Goal: Task Accomplishment & Management: Use online tool/utility

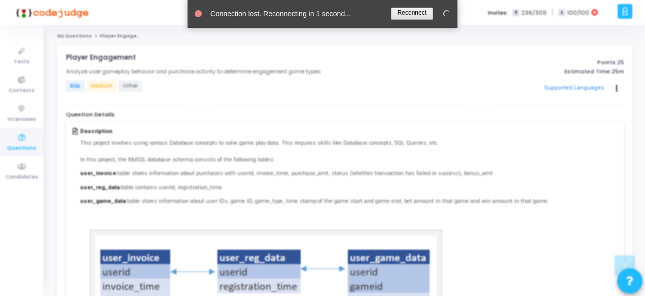
scroll to position [221, 0]
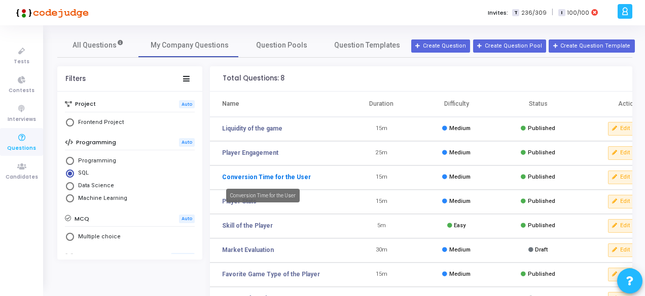
click at [265, 176] on link "Conversion Time for the User" at bounding box center [266, 177] width 89 height 9
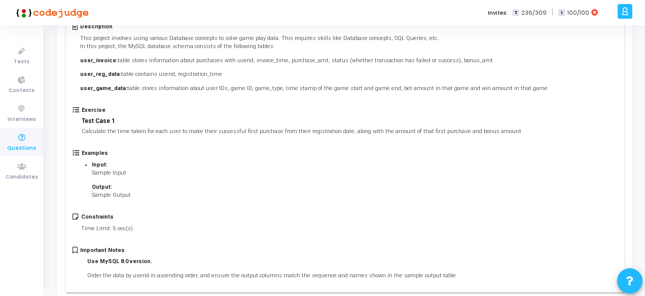
scroll to position [105, 0]
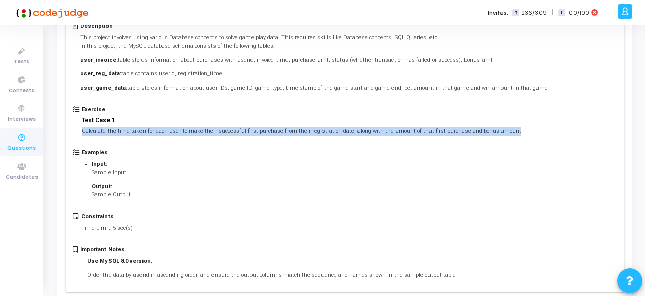
drag, startPoint x: 80, startPoint y: 128, endPoint x: 562, endPoint y: 140, distance: 482.1
click at [562, 140] on div "Exercise Test Case 1 Calculate the time taken for each user to make their succe…" at bounding box center [344, 127] width 544 height 43
copy p "Calculate the time taken for each user to make their successful first purchase …"
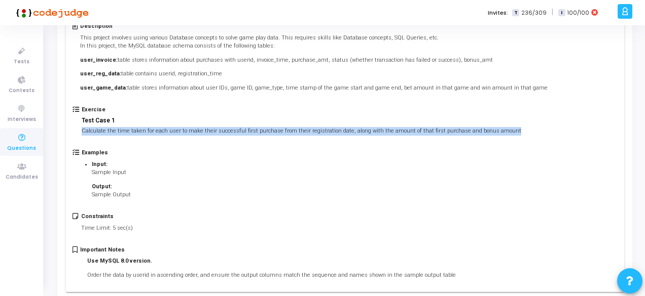
scroll to position [0, 0]
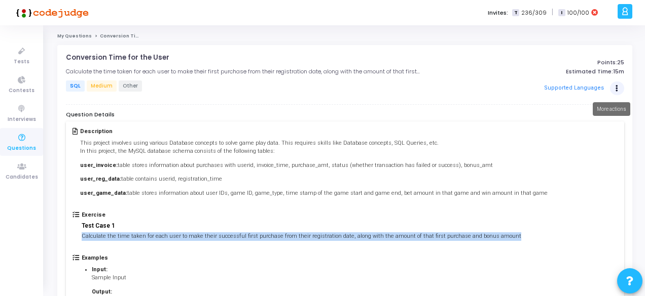
click at [615, 92] on button "Actions" at bounding box center [617, 89] width 14 height 14
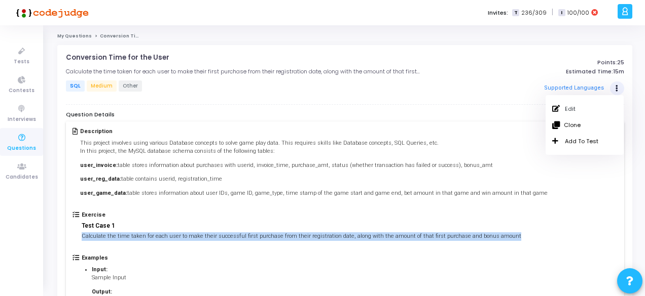
click at [71, 35] on link "My Questions" at bounding box center [74, 36] width 34 height 6
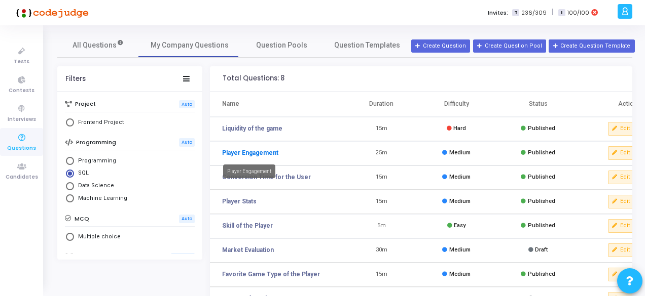
click at [244, 154] on link "Player Engagement" at bounding box center [250, 152] width 56 height 9
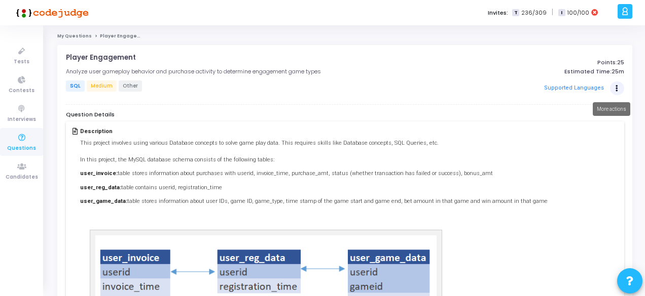
click at [615, 87] on icon "Actions" at bounding box center [616, 88] width 3 height 5
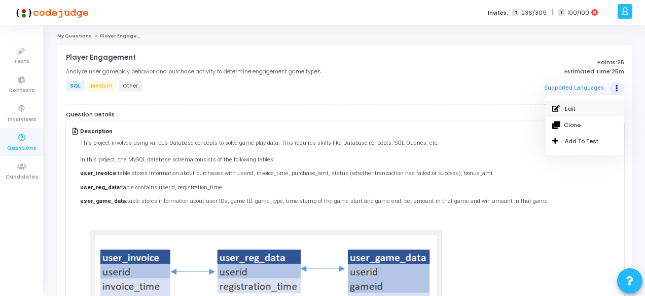
click at [578, 115] on link "Edit" at bounding box center [584, 109] width 78 height 16
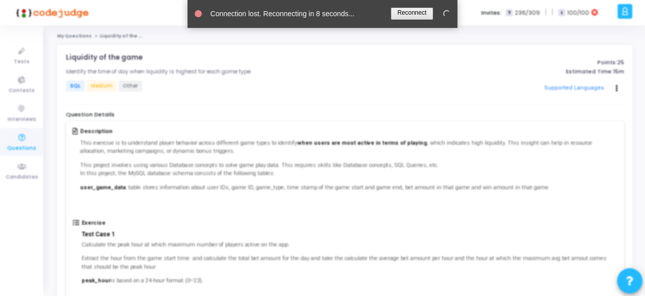
drag, startPoint x: 0, startPoint y: 0, endPoint x: 408, endPoint y: 14, distance: 408.2
click at [408, 14] on link at bounding box center [412, 14] width 42 height 12
click at [418, 14] on link at bounding box center [412, 14] width 42 height 12
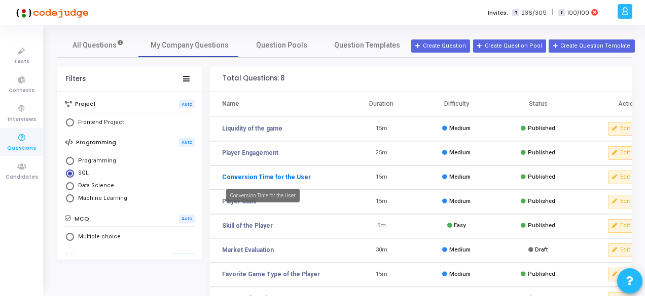
click at [289, 177] on link "Conversion Time for the User" at bounding box center [266, 177] width 89 height 9
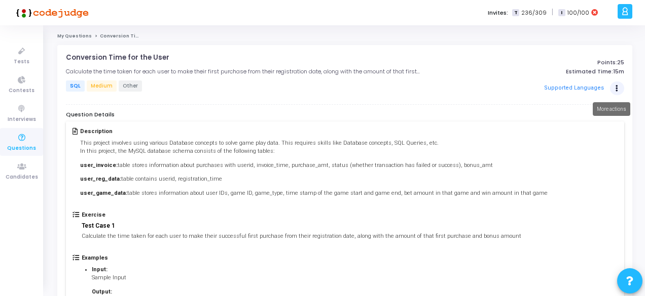
click at [614, 86] on button "Actions" at bounding box center [617, 89] width 14 height 14
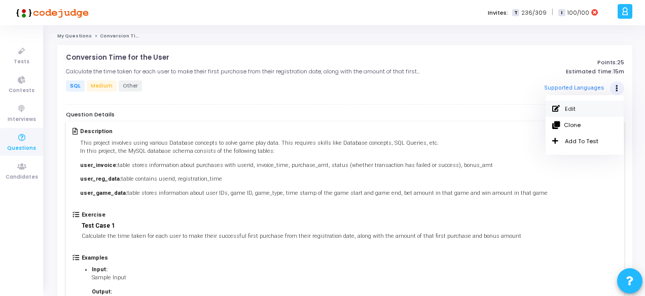
click at [564, 104] on link "Edit" at bounding box center [584, 109] width 78 height 16
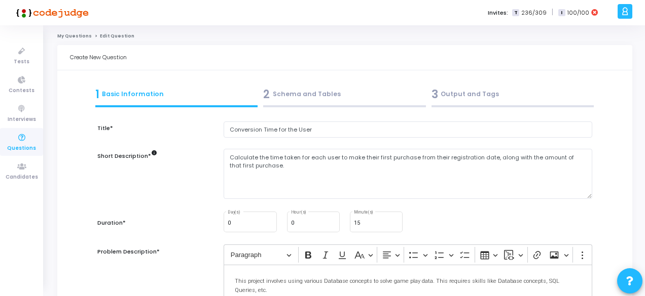
click at [456, 102] on div "3 Output and Tags" at bounding box center [512, 96] width 168 height 27
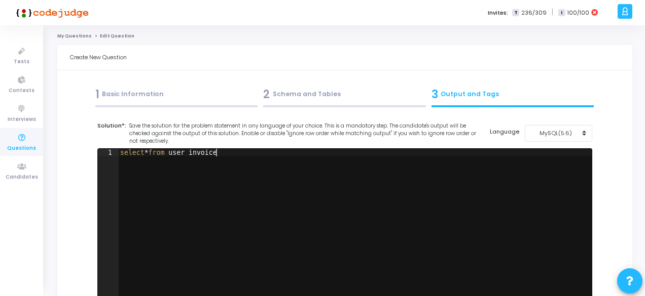
click at [300, 165] on div "select * from user_invoice" at bounding box center [354, 232] width 473 height 167
drag, startPoint x: 300, startPoint y: 165, endPoint x: 45, endPoint y: 144, distance: 256.2
paste textarea "where purchase_rank = 1;"
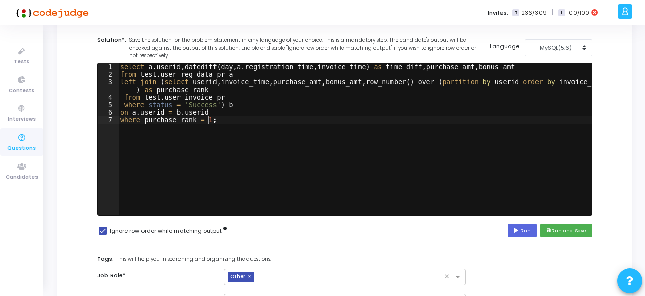
scroll to position [86, 0]
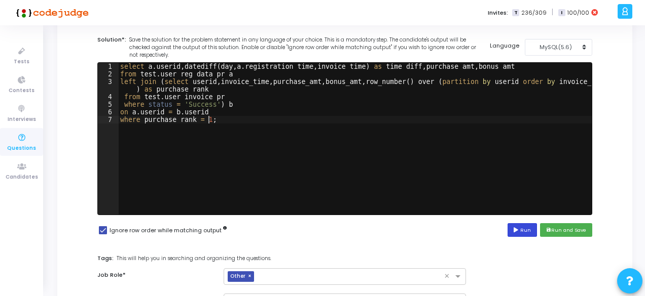
click at [525, 229] on button "Run" at bounding box center [521, 230] width 29 height 14
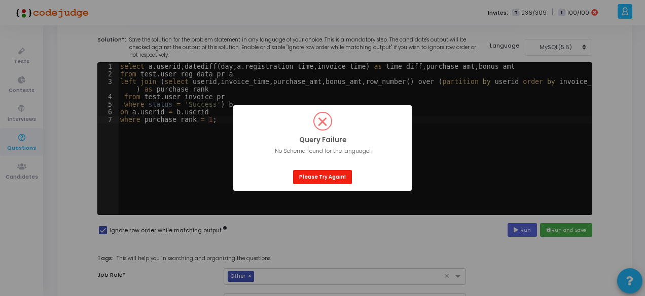
click at [327, 180] on button "Please Try Again!" at bounding box center [322, 177] width 59 height 14
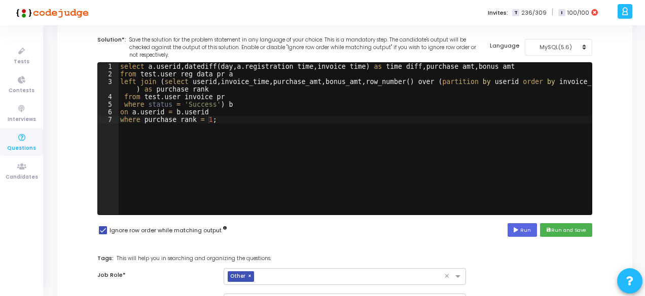
click at [156, 97] on div "select a . userid , datediff ( day , a . registration_time , invoice_time ) as …" at bounding box center [354, 146] width 473 height 167
click at [198, 99] on div "select a . userid , datediff ( day , a . registration_time , invoice_time ) as …" at bounding box center [354, 146] width 473 height 167
click at [213, 72] on div "select a . userid , datediff ( day , a . registration_time , invoice_time ) as …" at bounding box center [354, 146] width 473 height 167
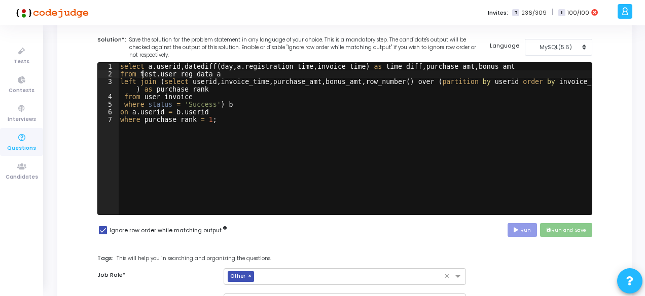
click at [143, 72] on div "select a . userid , datediff ( day , a . registration_time , invoice_time ) as …" at bounding box center [354, 146] width 473 height 167
click at [550, 232] on icon "save" at bounding box center [548, 230] width 5 height 5
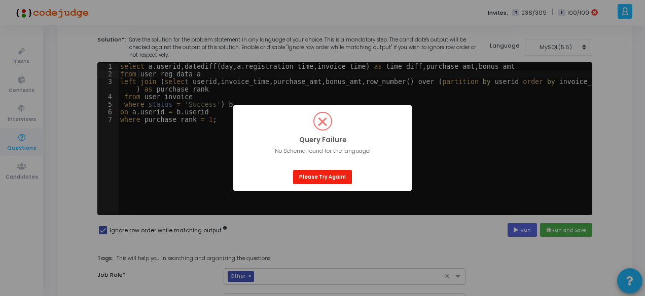
click at [336, 178] on button "Please Try Again!" at bounding box center [322, 177] width 59 height 14
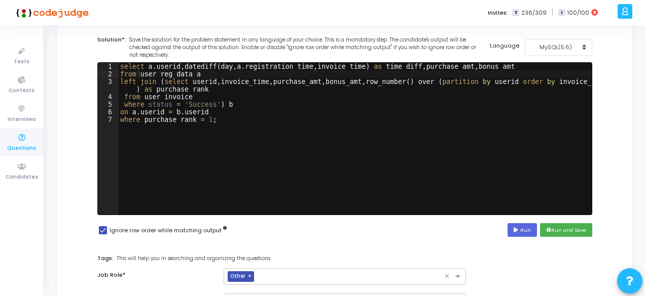
click at [495, 115] on div "select a . userid , datediff ( day , a . registration_time , invoice_time ) as …" at bounding box center [354, 146] width 473 height 167
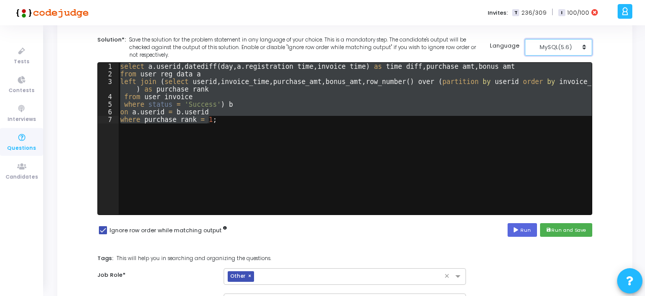
click at [568, 47] on div "MySQL(5.6)" at bounding box center [556, 47] width 50 height 9
click at [556, 69] on button "MySQL (8.0)" at bounding box center [564, 70] width 78 height 10
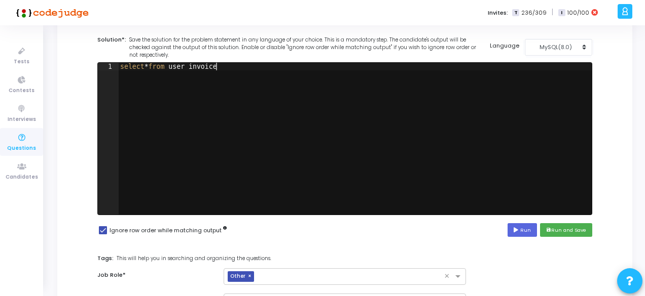
click at [472, 101] on div "select * from user_invoice" at bounding box center [354, 146] width 473 height 167
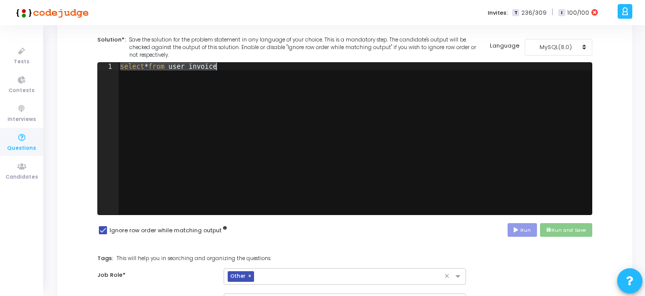
paste textarea "where purchase_rank = 1;"
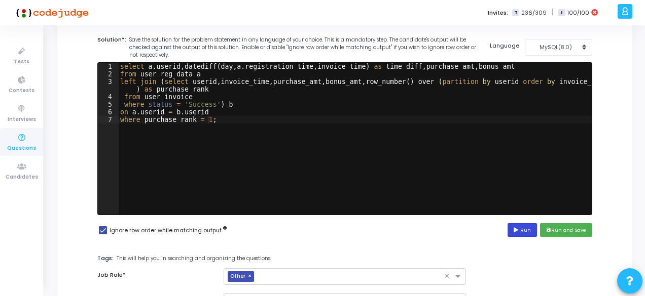
click at [526, 234] on button "Run" at bounding box center [521, 230] width 29 height 14
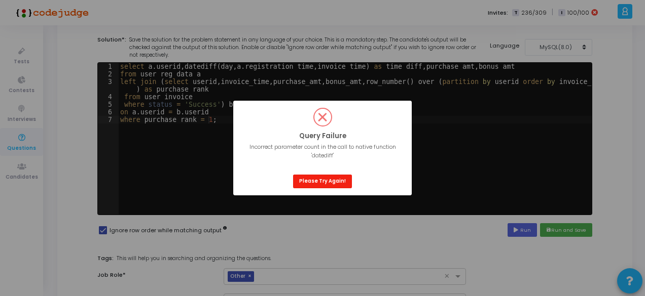
click at [324, 181] on button "Please Try Again!" at bounding box center [322, 182] width 59 height 14
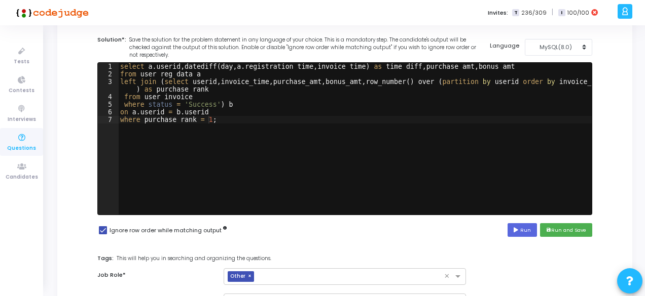
click at [191, 68] on div "select a . userid , datediff ( day , a . registration_time , invoice_time ) as …" at bounding box center [354, 146] width 473 height 167
click at [223, 68] on div "select a . userid , datediff ( day , a . registration_time , invoice_time ) as …" at bounding box center [354, 146] width 473 height 167
click at [286, 66] on div "select a . userid , a . registration_time , invoice_time ) as time_diff , purch…" at bounding box center [354, 146] width 473 height 167
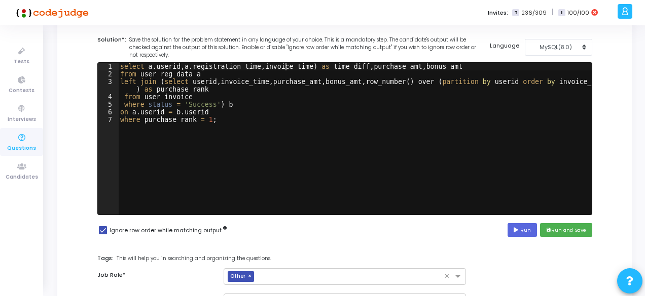
click at [286, 66] on div "select a . userid , a . registration_time , invoice_time ) as time_diff , purch…" at bounding box center [354, 146] width 473 height 167
click at [184, 65] on div "select a . userid , a . registration_time , invoice_time ) as time_diff , purch…" at bounding box center [354, 146] width 473 height 167
paste textarea "invoice_time"
click at [368, 65] on div "select a . userid , invoice_time - a . registration_time , invoice_time ) as ti…" at bounding box center [354, 146] width 473 height 167
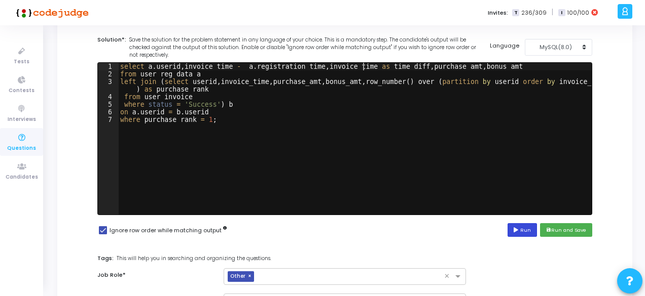
click at [523, 232] on button "Run" at bounding box center [521, 230] width 29 height 14
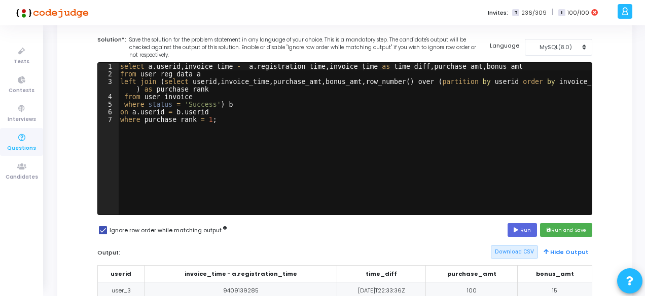
scroll to position [0, 0]
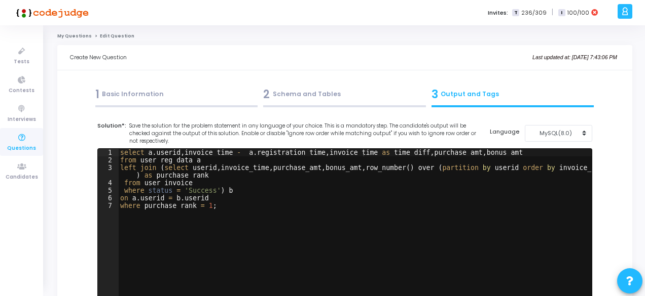
type textarea "where status = 'Success') b"
click at [367, 190] on div "select a . userid , invoice_time - a . registration_time , invoice_time as time…" at bounding box center [354, 232] width 473 height 167
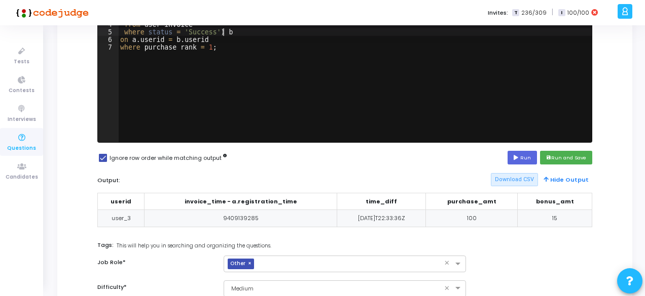
scroll to position [168, 0]
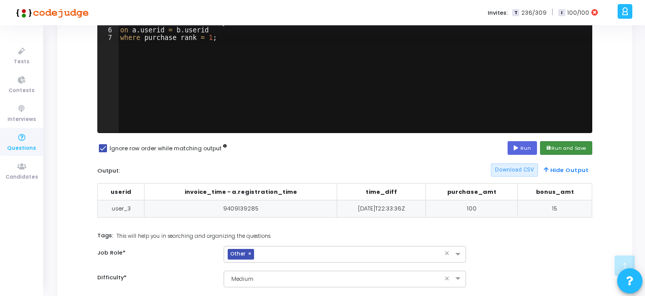
click at [546, 150] on icon "save" at bounding box center [548, 148] width 5 height 5
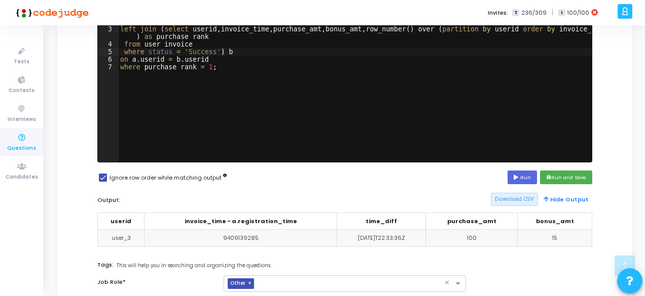
scroll to position [296, 0]
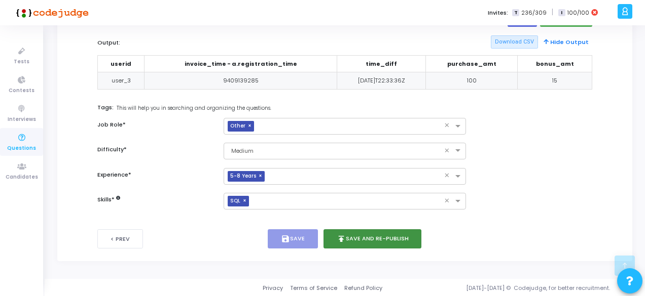
click at [366, 242] on button "publish Save and Re-publish" at bounding box center [372, 240] width 98 height 20
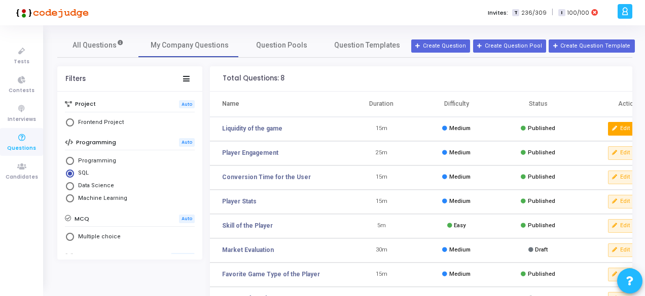
click at [625, 134] on button "Edit" at bounding box center [621, 128] width 26 height 13
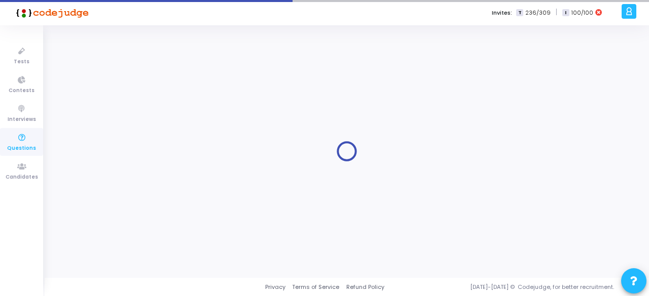
select select "63000"
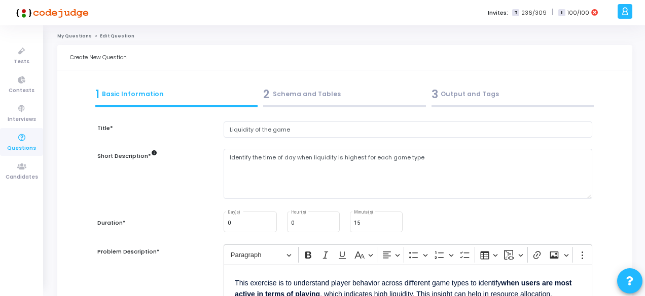
click at [358, 99] on div "2 Schema and Tables" at bounding box center [344, 94] width 163 height 17
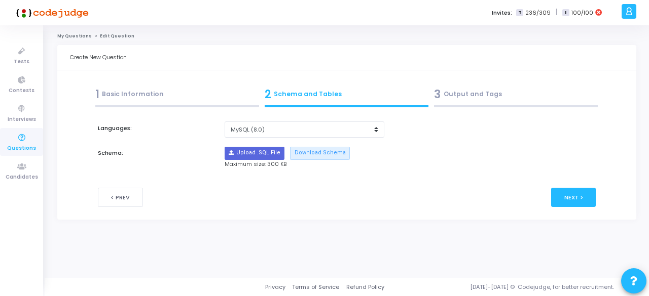
click at [462, 101] on div "3 Output and Tags" at bounding box center [516, 94] width 164 height 17
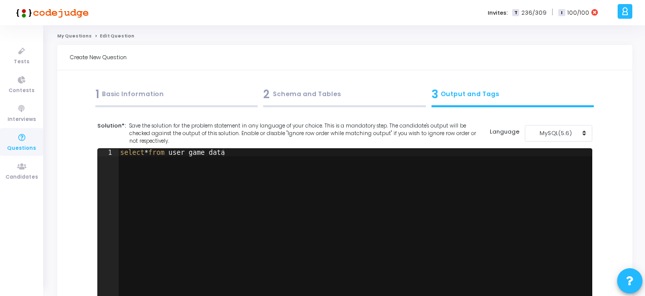
type textarea "select * from user_game_data"
click at [336, 175] on div "select * from user_game_data" at bounding box center [354, 232] width 473 height 167
click at [548, 138] on button "MySQL(5.6)" at bounding box center [558, 133] width 67 height 17
click at [537, 156] on button "MySQL (8.0)" at bounding box center [564, 157] width 78 height 10
drag, startPoint x: 381, startPoint y: 161, endPoint x: 9, endPoint y: 126, distance: 373.7
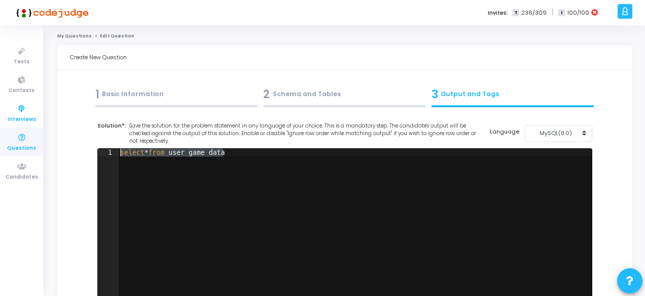
click at [9, 126] on div "Tests Contests Interviews Questions Candidates Invites: T 236/309 | I 100/100 P…" at bounding box center [322, 148] width 645 height 296
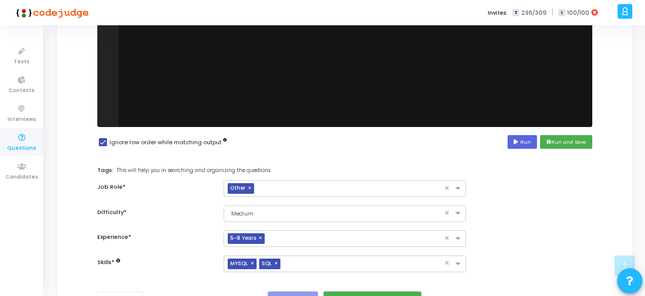
scroll to position [172, 0]
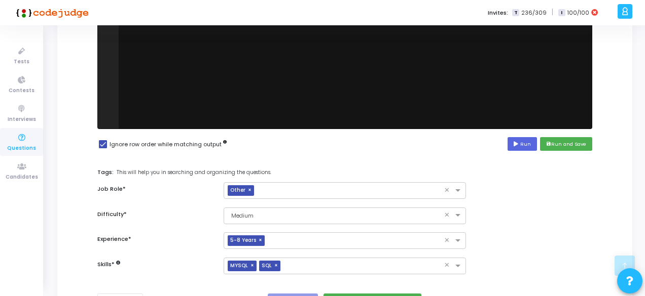
click at [168, 37] on div at bounding box center [354, 60] width 473 height 167
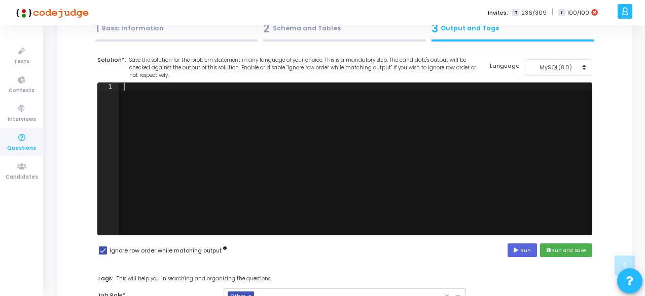
scroll to position [63, 0]
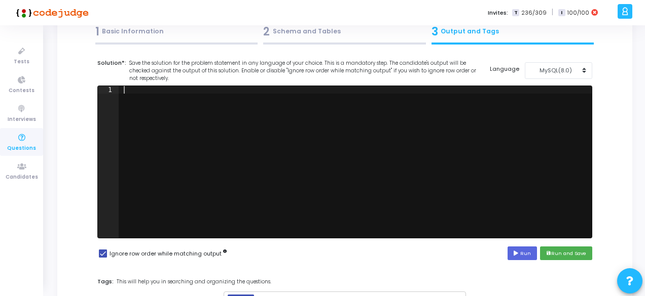
paste textarea "group by 1;"
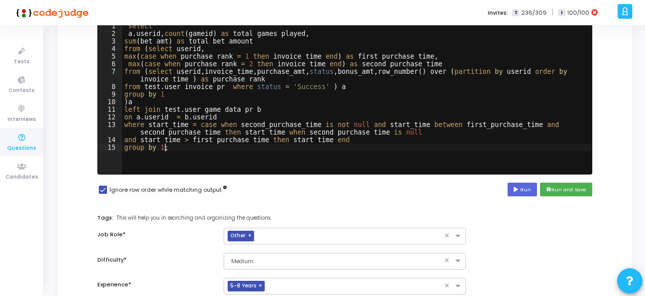
scroll to position [128, 0]
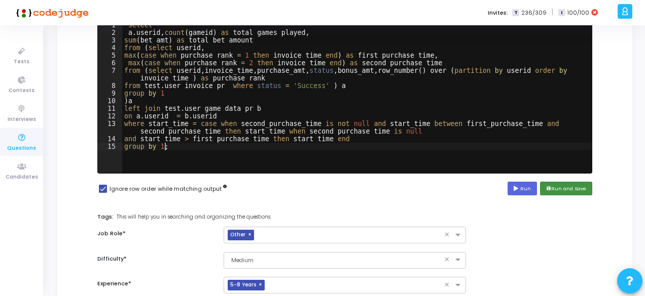
click at [556, 191] on button "save Run and Save" at bounding box center [566, 189] width 52 height 14
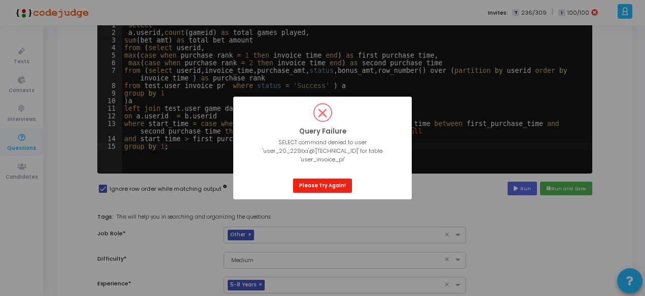
click at [319, 185] on button "Please Try Again!" at bounding box center [322, 186] width 59 height 14
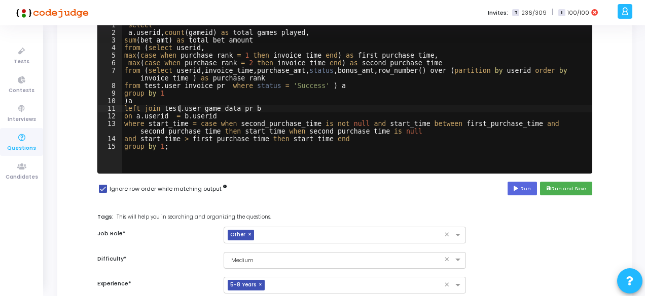
click at [179, 109] on div "select a . userid , count ( gameid ) as total_games_played , sum ( bet_amt ) as…" at bounding box center [356, 104] width 469 height 167
click at [221, 109] on div "select a . userid , count ( gameid ) as total_games_played , sum ( bet_amt ) as…" at bounding box center [356, 104] width 469 height 167
click at [162, 85] on div "select a . userid , count ( gameid ) as total_games_played , sum ( bet_amt ) as…" at bounding box center [356, 104] width 469 height 167
click at [197, 84] on div "select a . userid , count ( gameid ) as total_games_played , sum ( bet_amt ) as…" at bounding box center [356, 104] width 469 height 167
type textarea "from user_invoice where status = 'Success' ) a"
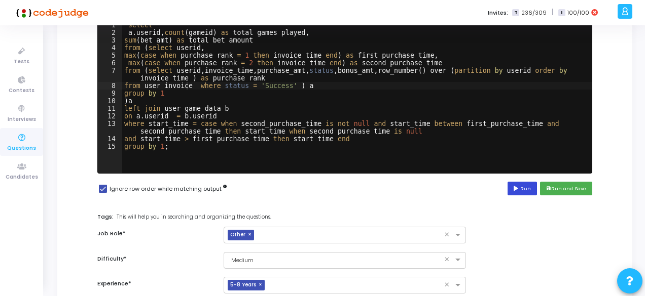
click at [527, 188] on button "Run" at bounding box center [521, 189] width 29 height 14
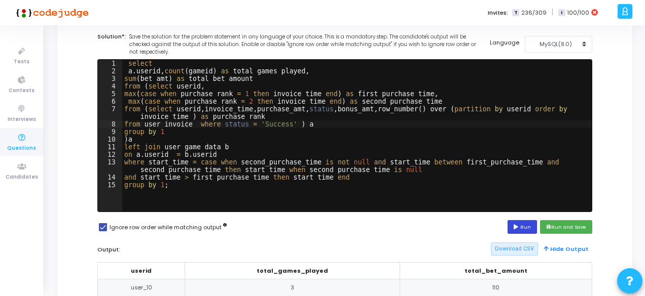
scroll to position [89, 0]
click at [570, 227] on button "save Run and Save" at bounding box center [566, 227] width 52 height 14
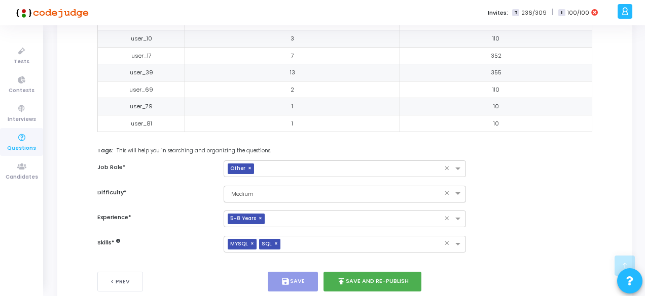
scroll to position [380, 0]
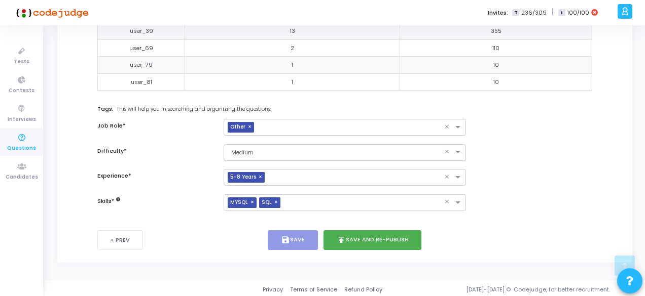
click at [290, 150] on input "text" at bounding box center [334, 151] width 211 height 9
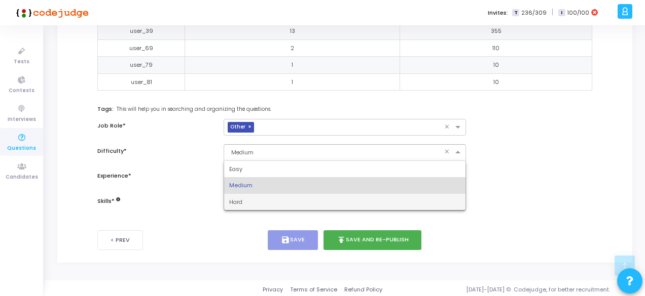
click at [238, 198] on span "Hard" at bounding box center [235, 202] width 13 height 8
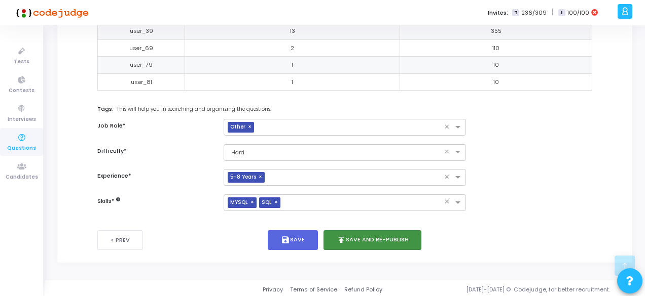
click at [359, 241] on button "publish Save and Re-publish" at bounding box center [372, 241] width 98 height 20
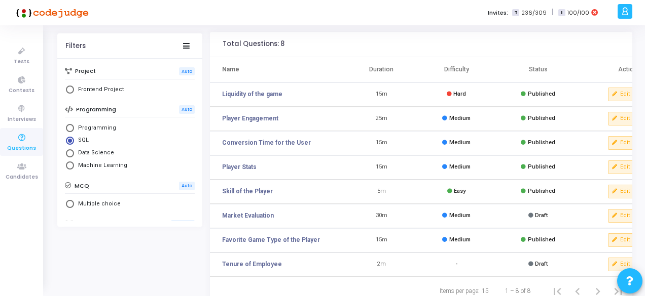
scroll to position [33, 0]
click at [620, 94] on button "Edit" at bounding box center [621, 95] width 26 height 13
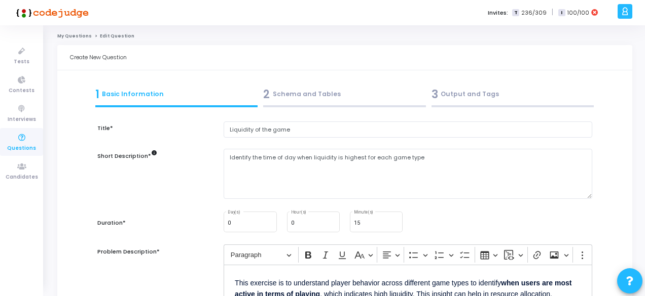
click at [459, 99] on div "3 Output and Tags" at bounding box center [512, 94] width 163 height 17
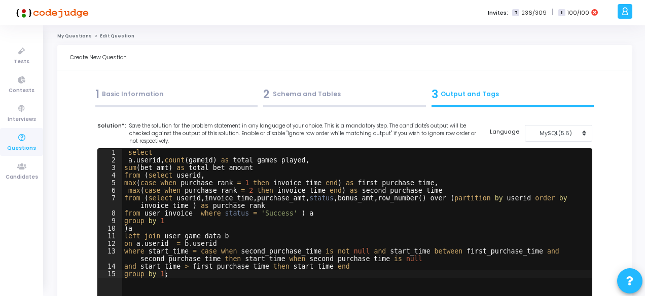
click at [283, 192] on div "select a . userid , count ( gameid ) as total_games_played , sum ( bet_amt ) as…" at bounding box center [356, 232] width 469 height 167
type textarea "and start_time > first_purchase_time then start_time end group by 1;"
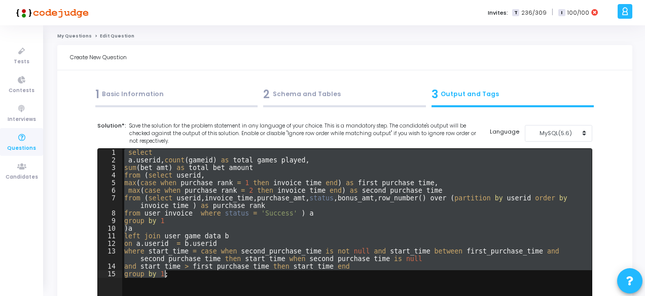
scroll to position [45, 0]
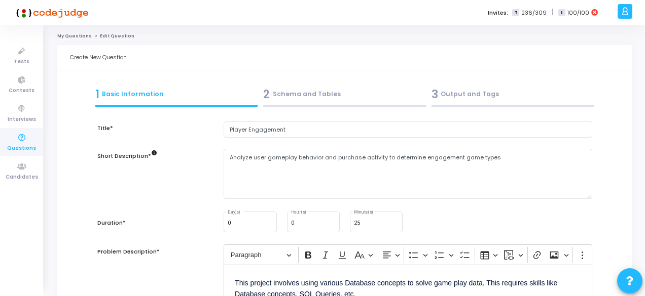
click at [478, 100] on div "3 Output and Tags" at bounding box center [512, 94] width 163 height 17
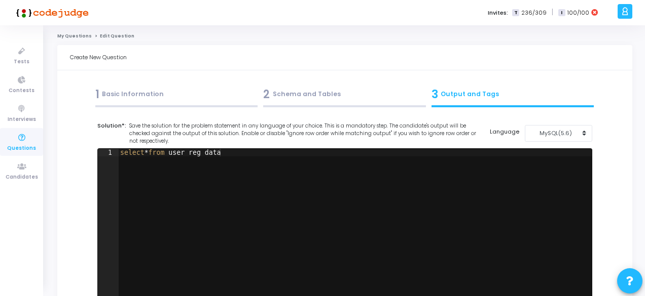
click at [331, 183] on div "select * from user_reg_data" at bounding box center [354, 232] width 473 height 167
click at [547, 130] on div "MySQL(5.6)" at bounding box center [556, 133] width 50 height 9
click at [544, 155] on button "MySQL (8.0)" at bounding box center [564, 157] width 78 height 10
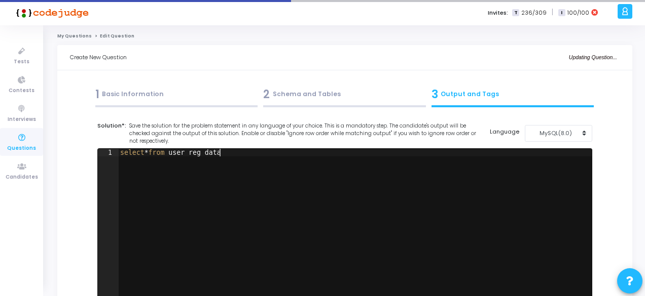
click at [435, 166] on div "select * from user_reg_data" at bounding box center [354, 232] width 473 height 167
drag, startPoint x: 435, startPoint y: 166, endPoint x: 82, endPoint y: 160, distance: 353.3
click at [82, 160] on div "Title* Player Engagement Short Description* info Analyze user gameplay behavior…" at bounding box center [344, 298] width 549 height 376
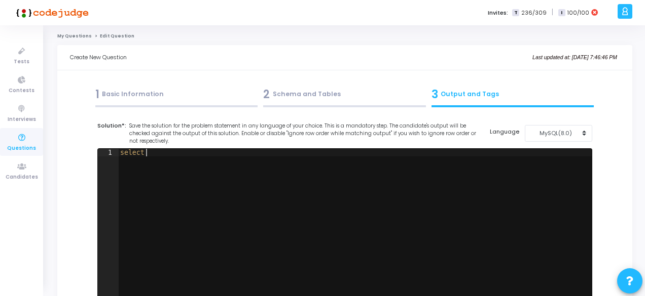
type textarea "s"
paste textarea "group by 1;"
type textarea "group by 1;"
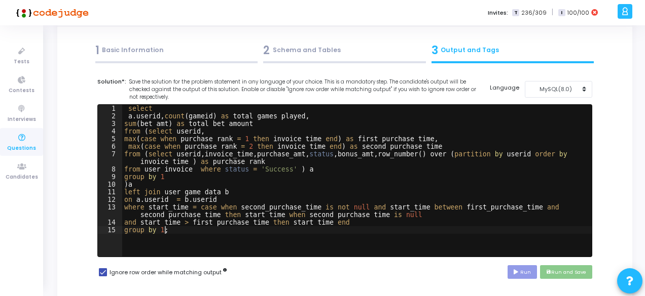
scroll to position [45, 0]
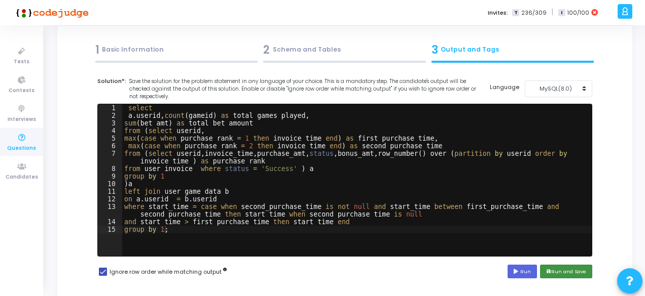
click at [563, 270] on button "save Run and Save" at bounding box center [566, 272] width 52 height 14
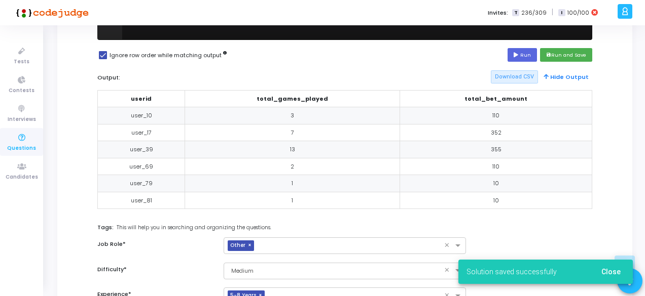
scroll to position [380, 0]
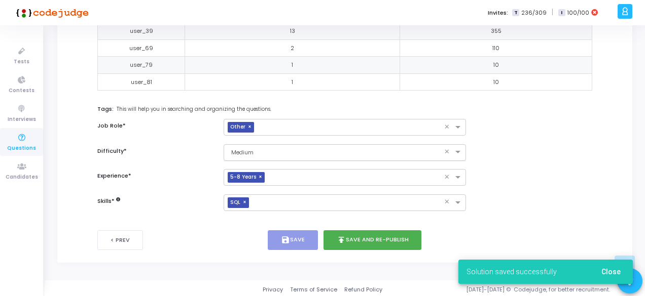
click at [254, 150] on input "text" at bounding box center [334, 151] width 211 height 9
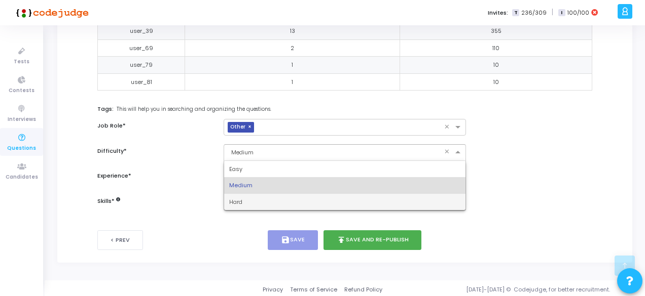
click at [240, 198] on span "Hard" at bounding box center [235, 202] width 13 height 8
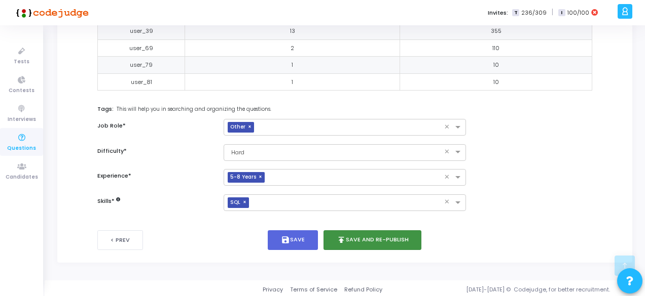
click at [370, 238] on button "publish Save and Re-publish" at bounding box center [372, 241] width 98 height 20
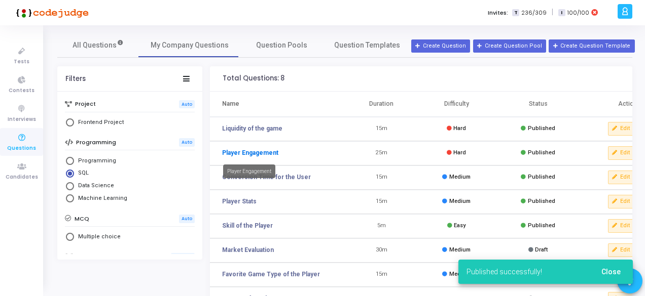
click at [254, 152] on link "Player Engagement" at bounding box center [250, 152] width 56 height 9
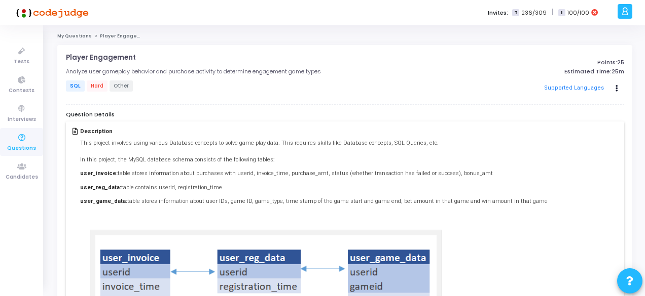
click at [79, 33] on link "My Questions" at bounding box center [74, 36] width 34 height 6
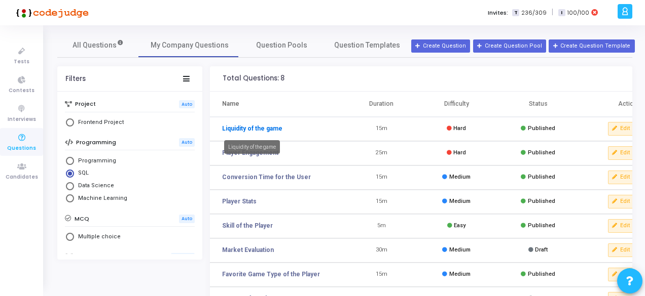
click at [265, 130] on link "Liquidity of the game" at bounding box center [252, 128] width 60 height 9
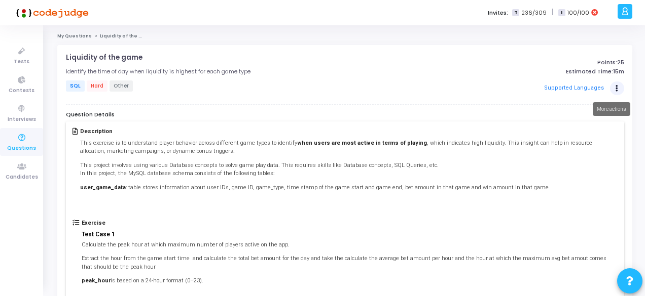
click at [616, 90] on icon "Actions" at bounding box center [616, 88] width 3 height 5
click at [582, 112] on link "Edit" at bounding box center [584, 109] width 78 height 16
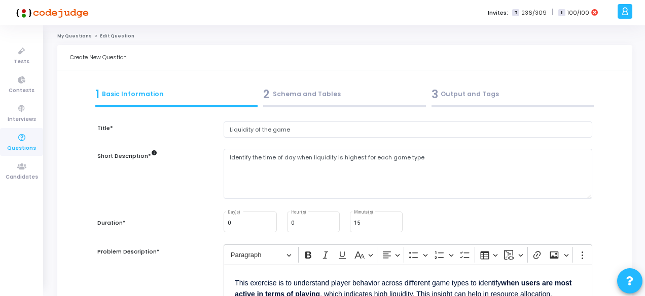
click at [443, 94] on div "3 Output and Tags" at bounding box center [512, 94] width 163 height 17
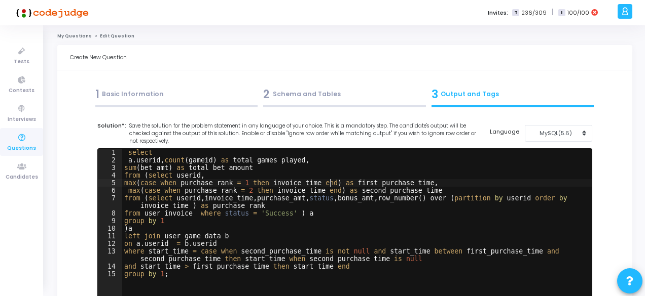
click at [328, 187] on div "select a . userid , count ( gameid ) as total_games_played , sum ( bet_amt ) as…" at bounding box center [356, 232] width 469 height 167
type textarea "and start_time > first_purchase_time then start_time end group by 1;"
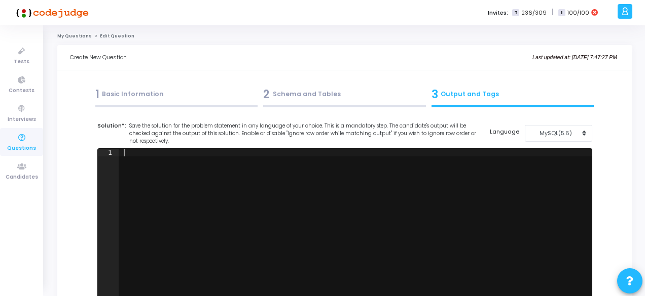
paste textarea "order by game_type;"
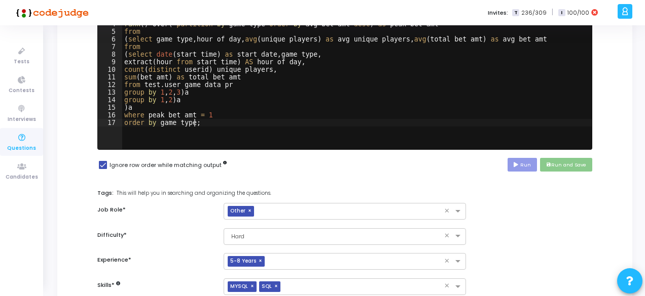
scroll to position [152, 0]
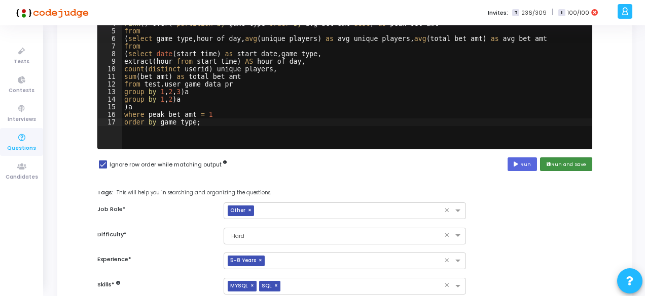
click at [561, 168] on button "save Run and Save" at bounding box center [566, 165] width 52 height 14
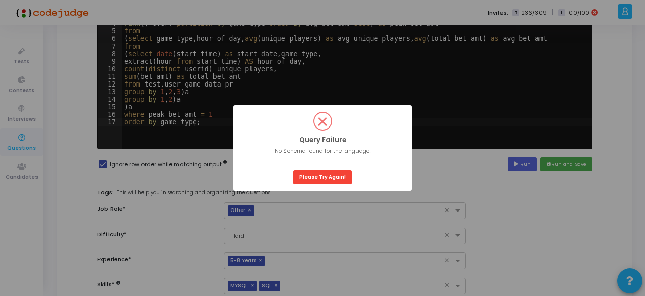
click at [321, 188] on div "? ! i Query Failure × No Schema found for the language! OK Please Try Again!" at bounding box center [322, 148] width 178 height 86
click at [315, 176] on button "Please Try Again!" at bounding box center [322, 177] width 59 height 14
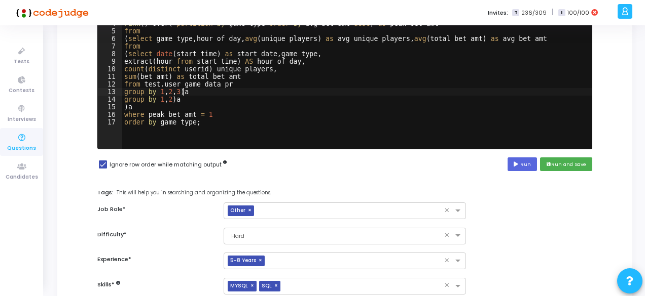
click at [214, 94] on div "select game_type , hour_of_day , peak_bet_amt , avg_unique_players from ( selec…" at bounding box center [356, 80] width 469 height 167
type textarea "where peak_bet_amt = 1 order by game_type;"
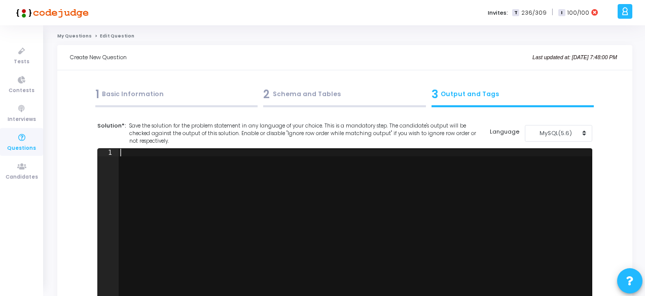
scroll to position [0, 0]
click at [560, 139] on button "MySQL(5.6)" at bounding box center [558, 133] width 67 height 17
click at [555, 155] on button "MySQL (8.0)" at bounding box center [564, 157] width 78 height 10
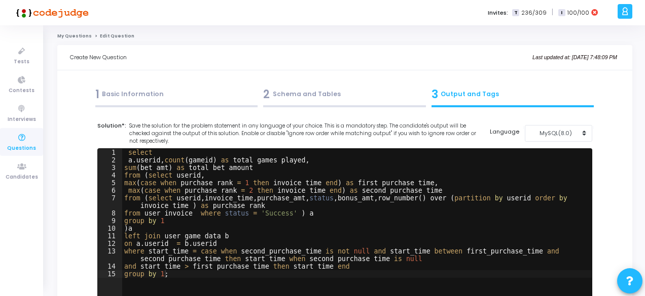
click at [464, 180] on div "select a . userid , count ( gameid ) as total_games_played , sum ( bet_amt ) as…" at bounding box center [356, 232] width 469 height 167
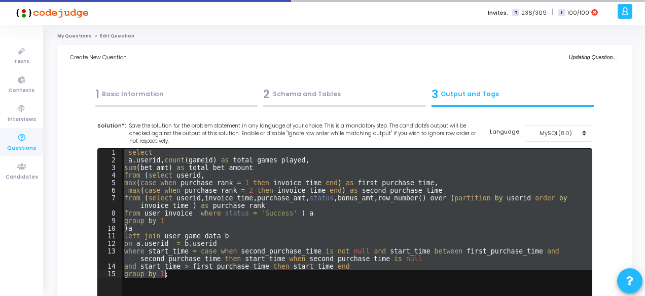
paste textarea "order by game_type"
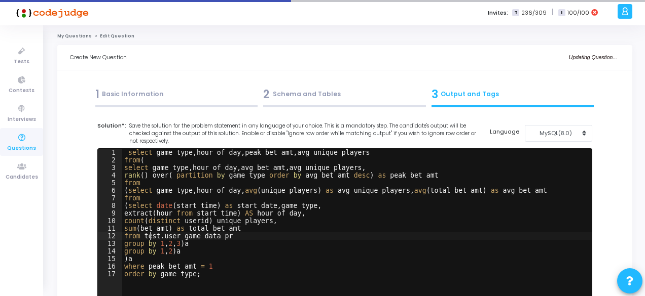
click at [150, 238] on div "select game_type , hour_of_day , peak_bet_amt , avg_unique_players from ( selec…" at bounding box center [356, 232] width 469 height 167
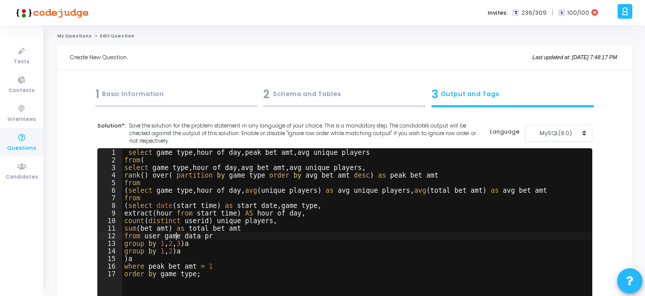
click at [175, 233] on div "select game_type , hour_of_day , peak_bet_amt , avg_unique_players from ( selec…" at bounding box center [356, 232] width 469 height 167
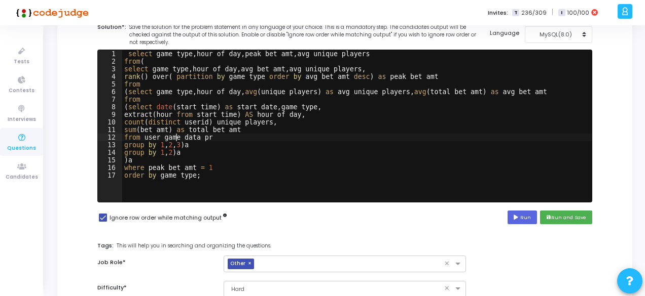
scroll to position [99, 0]
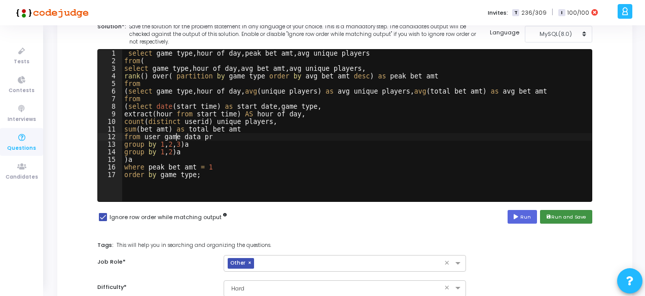
click at [567, 216] on button "save Run and Save" at bounding box center [566, 217] width 52 height 14
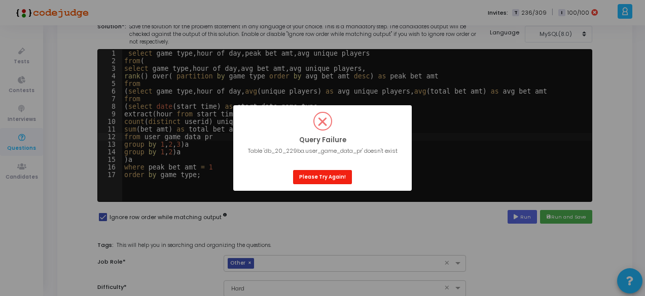
click at [327, 177] on button "Please Try Again!" at bounding box center [322, 177] width 59 height 14
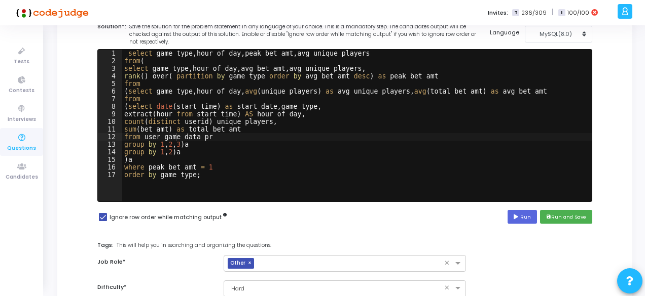
click at [224, 138] on div "select game_type , hour_of_day , peak_bet_amt , avg_unique_players from ( selec…" at bounding box center [356, 133] width 469 height 167
click at [555, 218] on button "save Run and Save" at bounding box center [566, 217] width 52 height 14
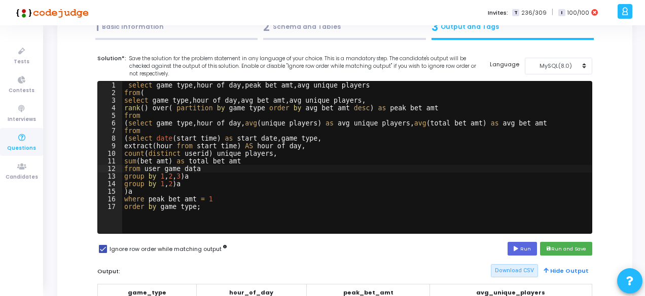
scroll to position [67, 0]
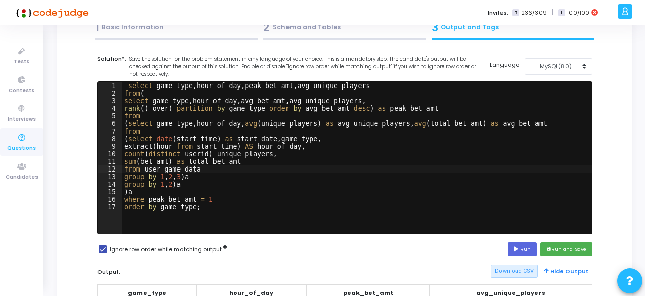
click at [221, 179] on div "select game_type , hour_of_day , peak_bet_amt , avg_unique_players from ( selec…" at bounding box center [356, 165] width 469 height 167
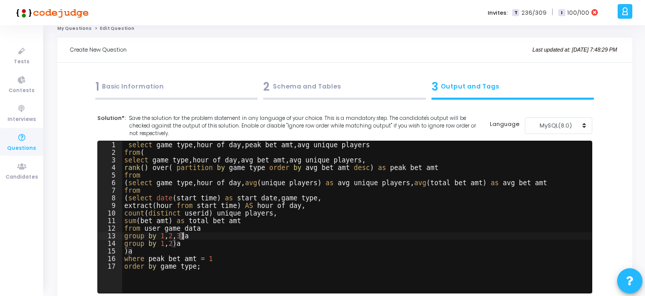
scroll to position [0, 0]
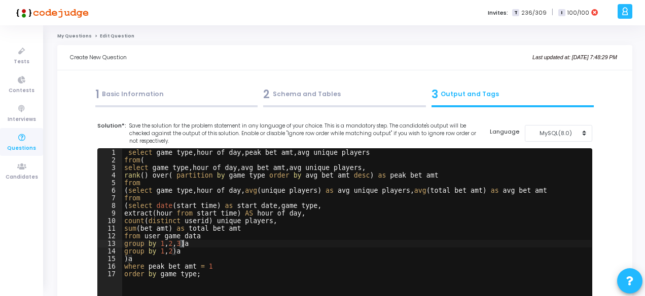
click at [270, 192] on div "select game_type , hour_of_day , peak_bet_amt , avg_unique_players from ( selec…" at bounding box center [356, 232] width 469 height 167
click at [195, 204] on div "select game_type , hour_of_day , peak_bet_amt , avg_unique_players from ( selec…" at bounding box center [356, 232] width 469 height 167
click at [141, 204] on div "select game_type , hour_of_day , peak_bet_amt , avg_unique_players from ( selec…" at bounding box center [356, 232] width 469 height 167
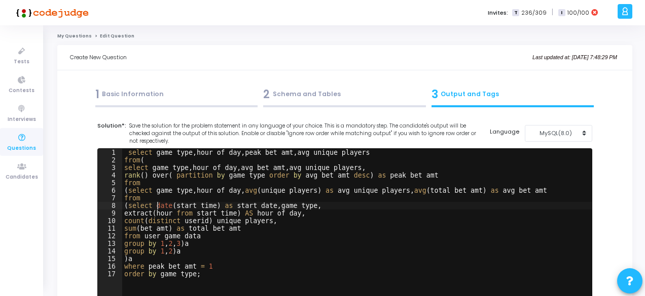
click at [158, 207] on div "select game_type , hour_of_day , peak_bet_amt , avg_unique_players from ( selec…" at bounding box center [356, 232] width 469 height 167
click at [192, 210] on div "select game_type , hour_of_day , peak_bet_amt , avg_unique_players from ( selec…" at bounding box center [356, 232] width 469 height 167
click at [218, 194] on div "select game_type , hour_of_day , peak_bet_amt , avg_unique_players from ( selec…" at bounding box center [356, 232] width 469 height 167
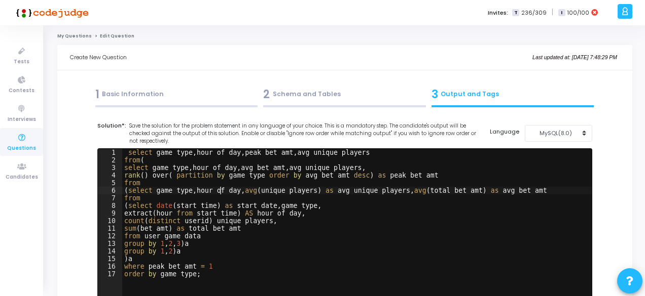
click at [218, 194] on div "select game_type , hour_of_day , peak_bet_amt , avg_unique_players from ( selec…" at bounding box center [356, 232] width 469 height 167
click at [190, 211] on div "select game_type , hour_of_day , peak_bet_amt , avg_unique_players from ( selec…" at bounding box center [356, 232] width 469 height 167
click at [181, 191] on div "select game_type , hour_of_day , peak_bet_amt , avg_unique_players from ( selec…" at bounding box center [356, 232] width 469 height 167
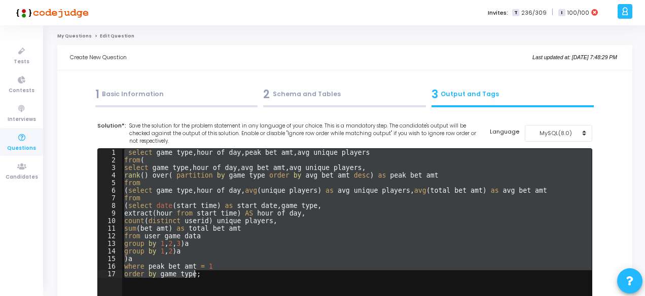
paste textarea
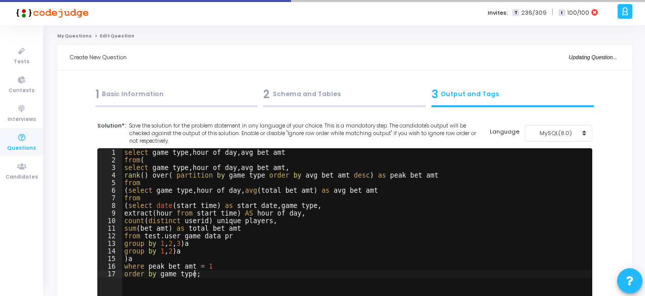
click at [161, 235] on div "select game_type , hour_of_day , avg_bet_amt from ( select game_type , hour_of_…" at bounding box center [356, 232] width 469 height 167
click at [226, 236] on div "select game_type , hour_of_day , avg_bet_amt from ( select game_type , hour_of_…" at bounding box center [356, 232] width 469 height 167
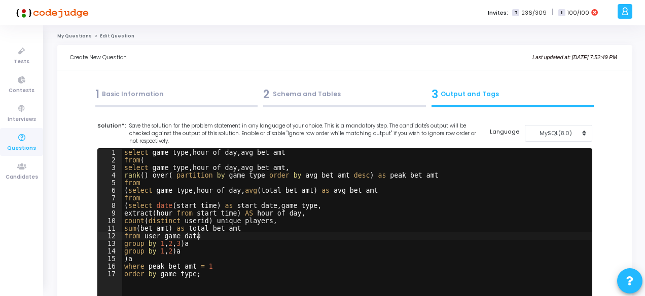
type textarea "from user_game_data"
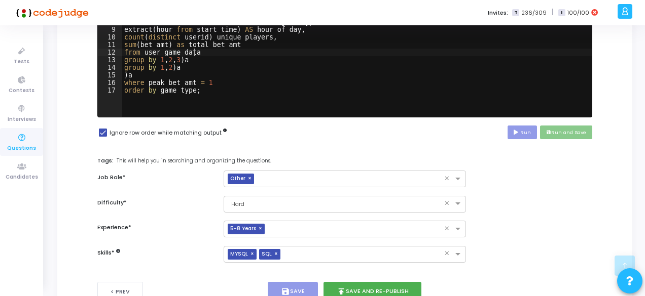
scroll to position [185, 0]
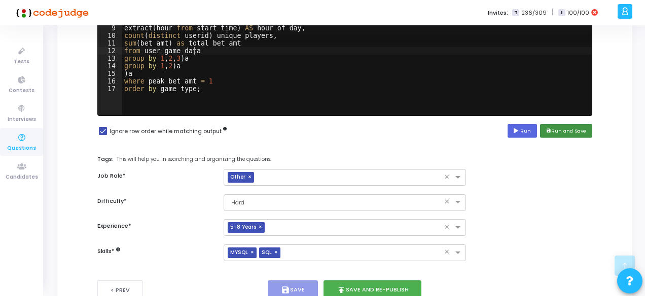
click at [556, 129] on button "save Run and Save" at bounding box center [566, 131] width 52 height 14
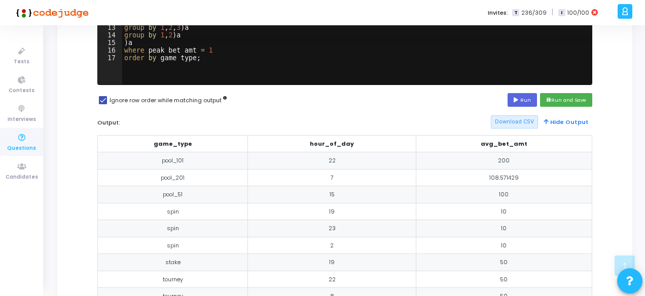
scroll to position [216, 0]
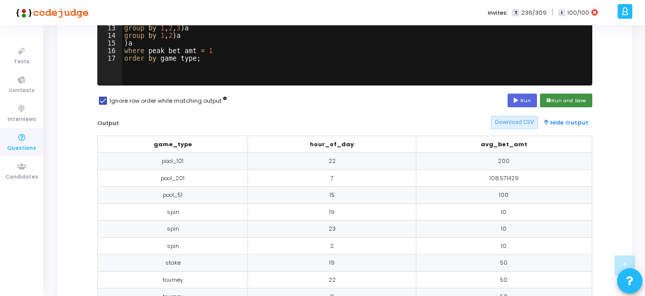
click at [564, 100] on button "save Run and Save" at bounding box center [566, 101] width 52 height 14
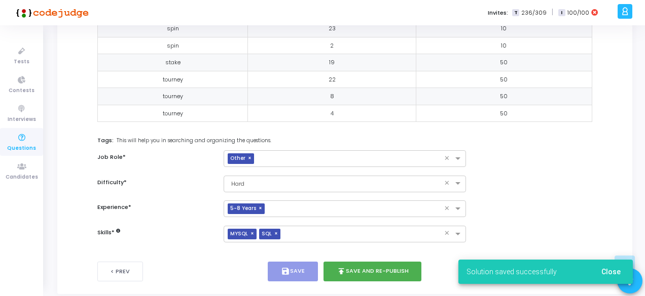
scroll to position [448, 0]
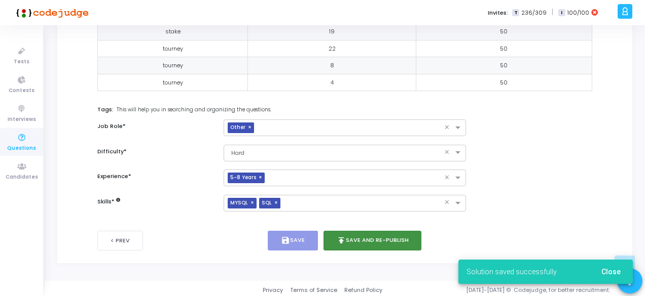
click at [376, 238] on button "publish Save and Re-publish" at bounding box center [372, 241] width 98 height 20
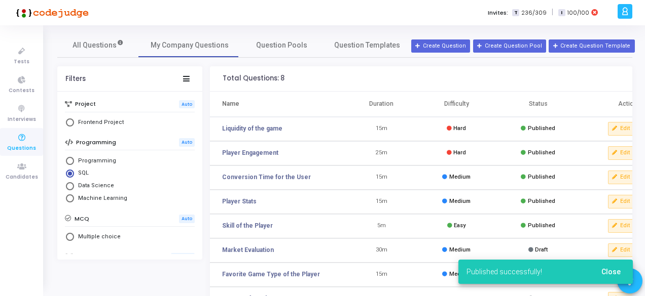
scroll to position [73, 0]
